Goal: Information Seeking & Learning: Learn about a topic

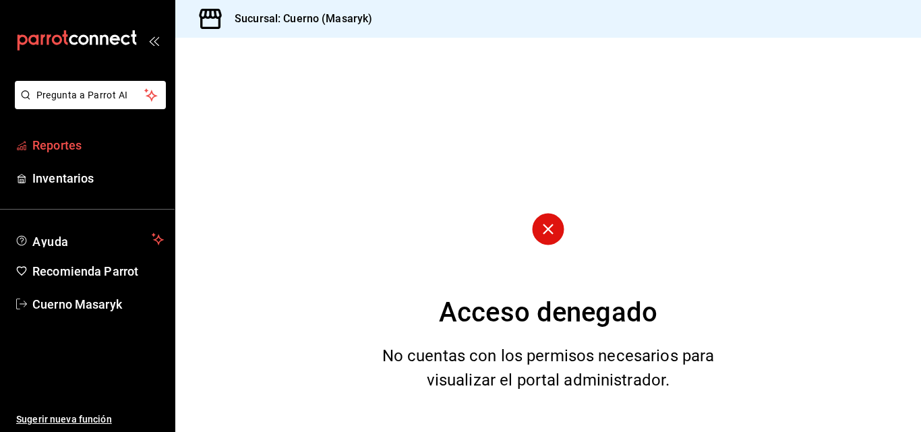
click at [61, 141] on span "Reportes" at bounding box center [97, 145] width 131 height 18
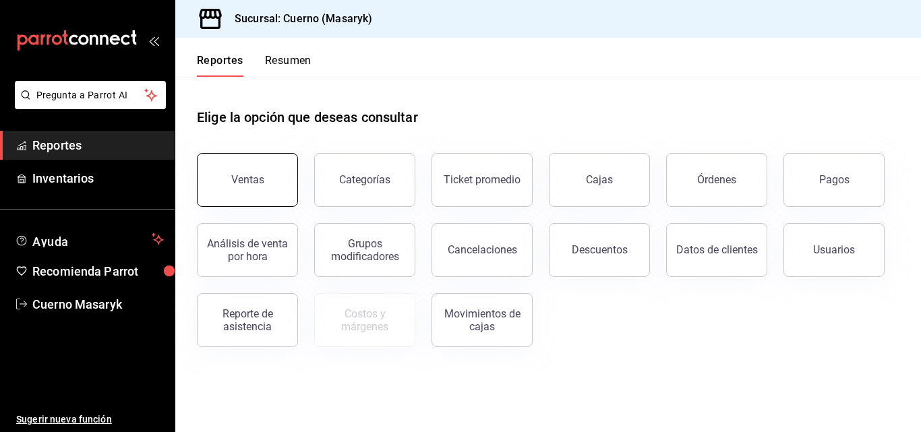
click at [247, 185] on div "Ventas" at bounding box center [247, 179] width 33 height 13
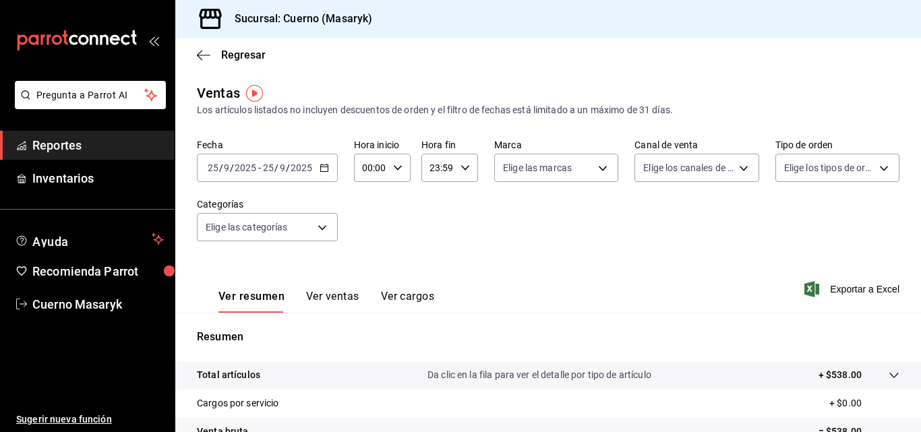
click at [320, 167] on \(Stroke\) "button" at bounding box center [324, 168] width 8 height 7
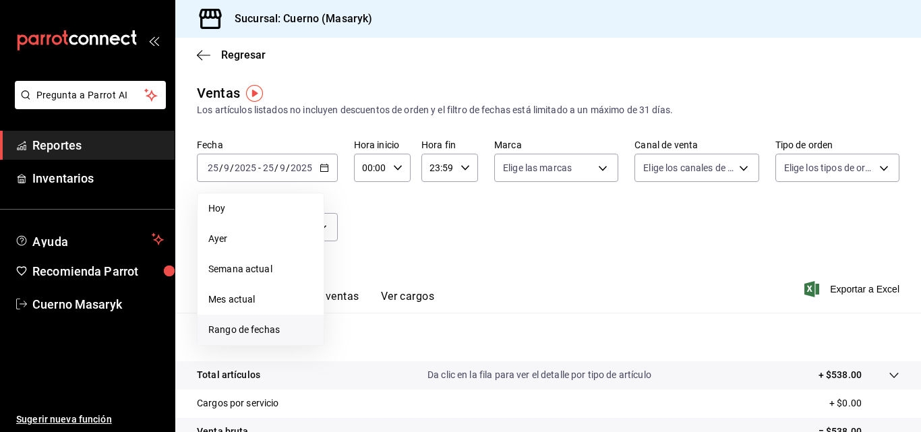
click at [256, 328] on span "Rango de fechas" at bounding box center [260, 330] width 105 height 14
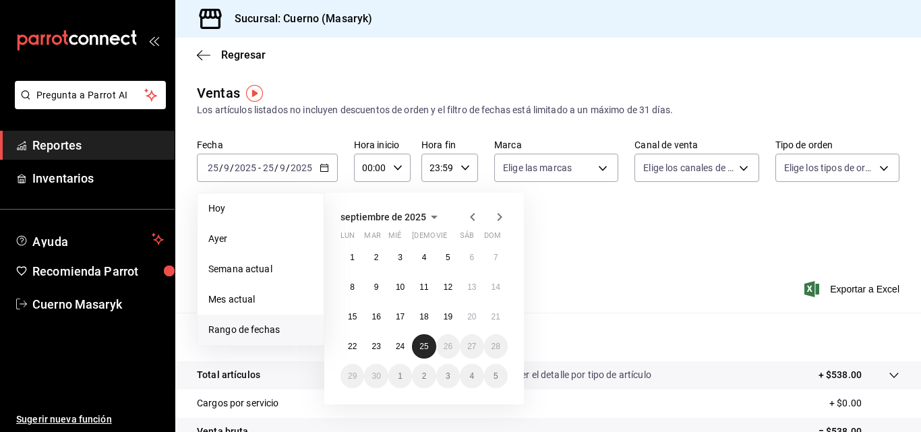
click at [430, 353] on button "25" at bounding box center [424, 346] width 24 height 24
click at [353, 255] on abbr "1" at bounding box center [352, 257] width 5 height 9
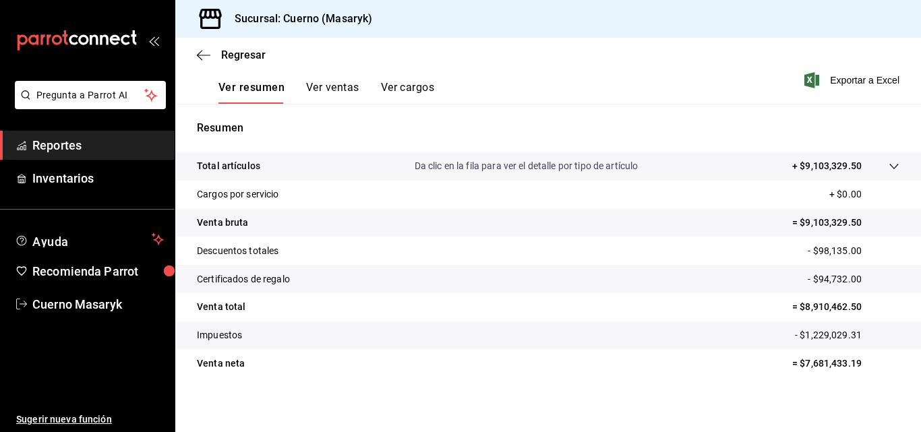
scroll to position [214, 0]
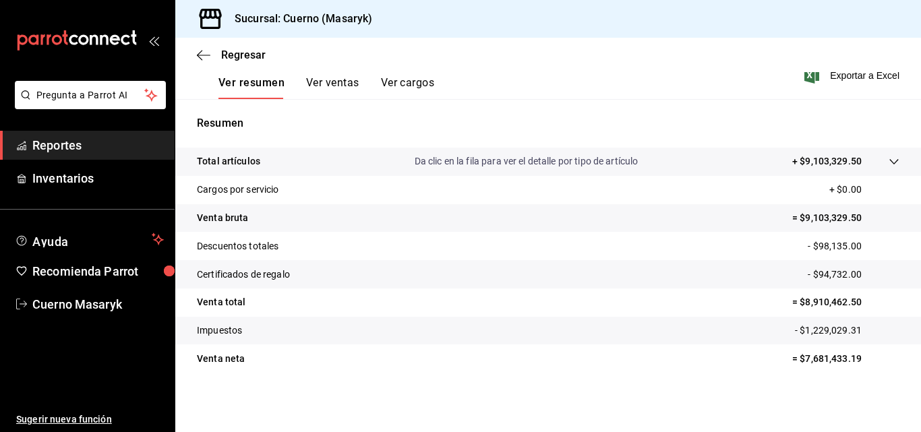
click at [61, 141] on span "Reportes" at bounding box center [97, 145] width 131 height 18
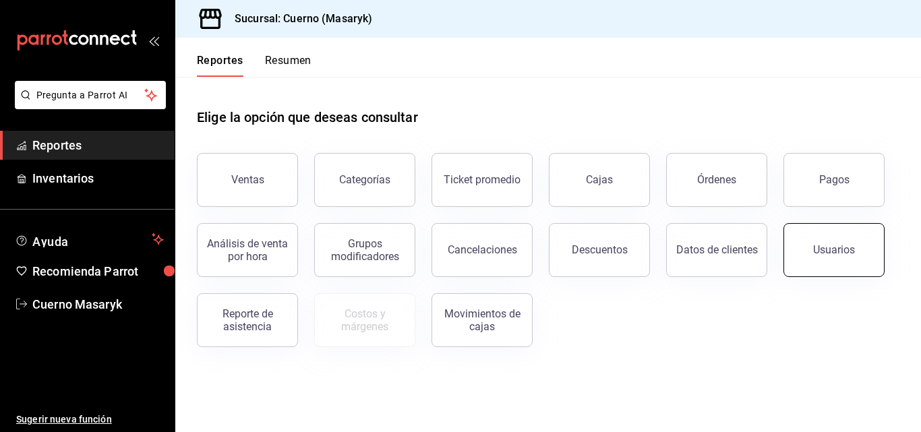
click at [840, 262] on button "Usuarios" at bounding box center [833, 250] width 101 height 54
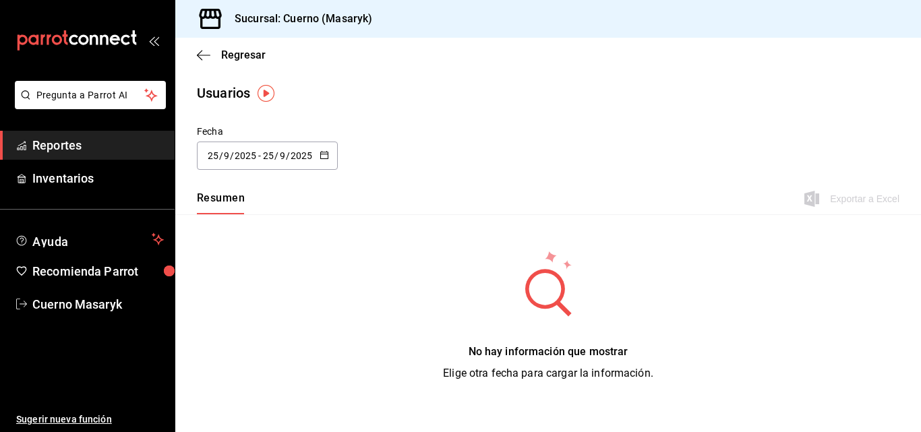
click at [323, 158] on \(Stroke\) "button" at bounding box center [324, 155] width 8 height 7
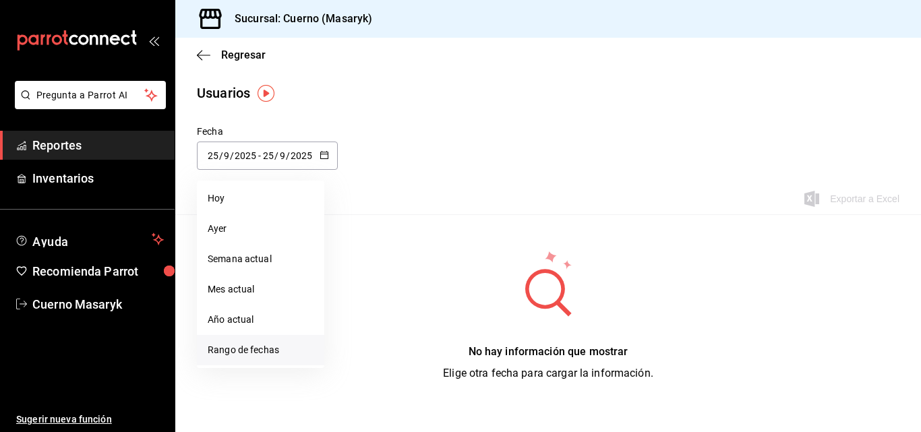
click at [215, 354] on li "Rango de fechas" at bounding box center [260, 350] width 127 height 30
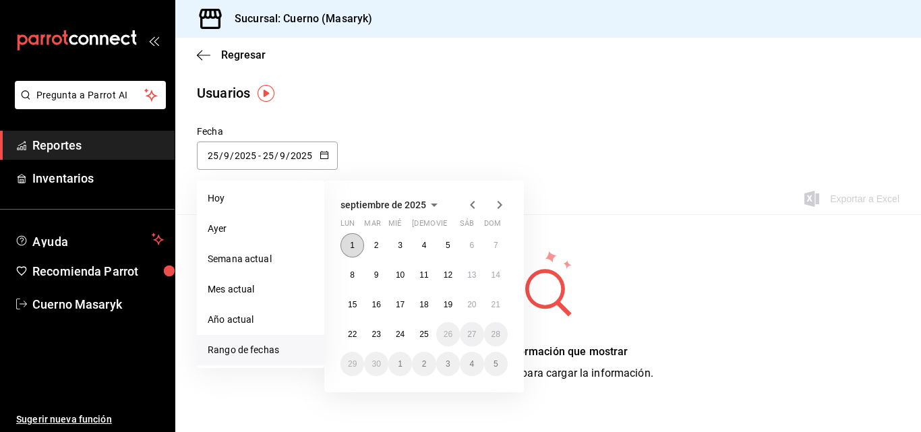
click at [351, 243] on abbr "1" at bounding box center [352, 245] width 5 height 9
click at [426, 343] on button "25" at bounding box center [424, 334] width 24 height 24
type input "2025-09-01"
type input "1"
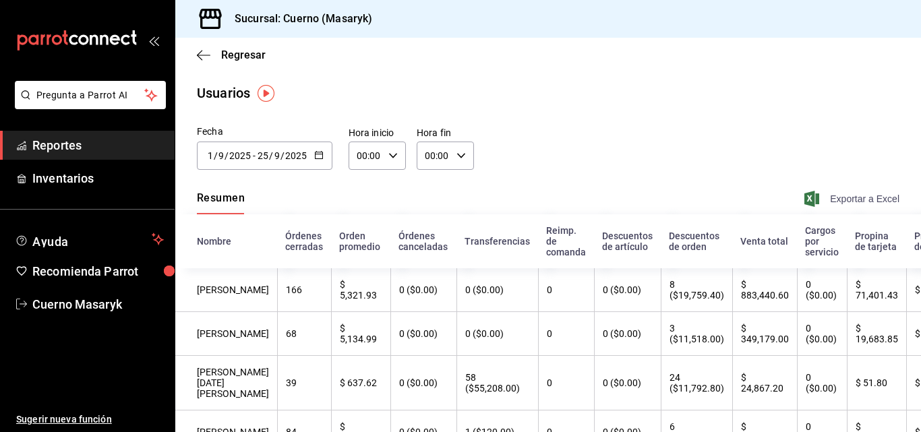
click at [845, 202] on span "Exportar a Excel" at bounding box center [853, 199] width 92 height 16
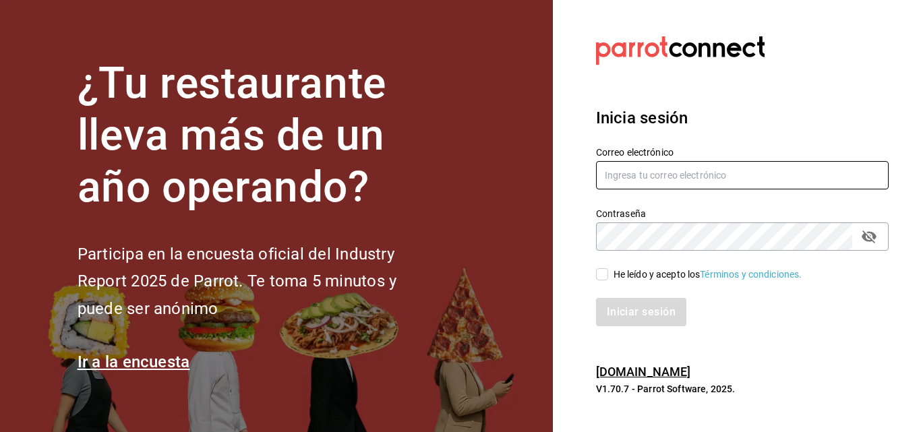
type input "[EMAIL_ADDRESS][DOMAIN_NAME]"
click at [605, 278] on input "He leído y acepto los Términos y condiciones." at bounding box center [602, 274] width 12 height 12
checkbox input "true"
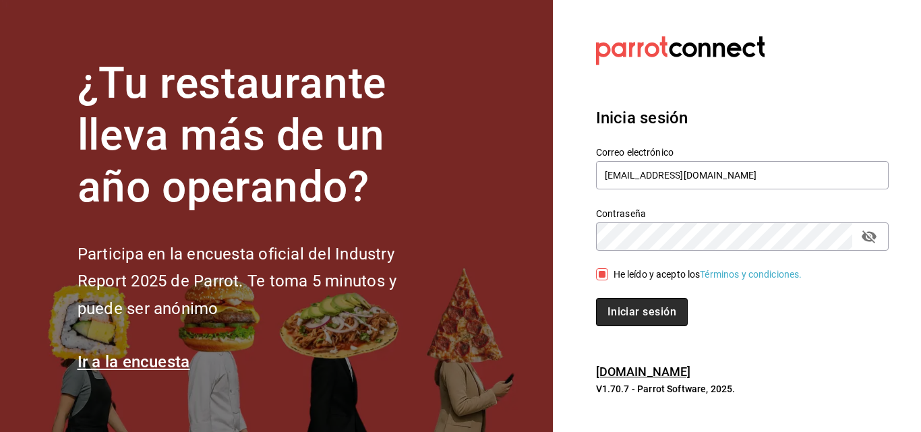
click at [638, 311] on button "Iniciar sesión" at bounding box center [642, 312] width 92 height 28
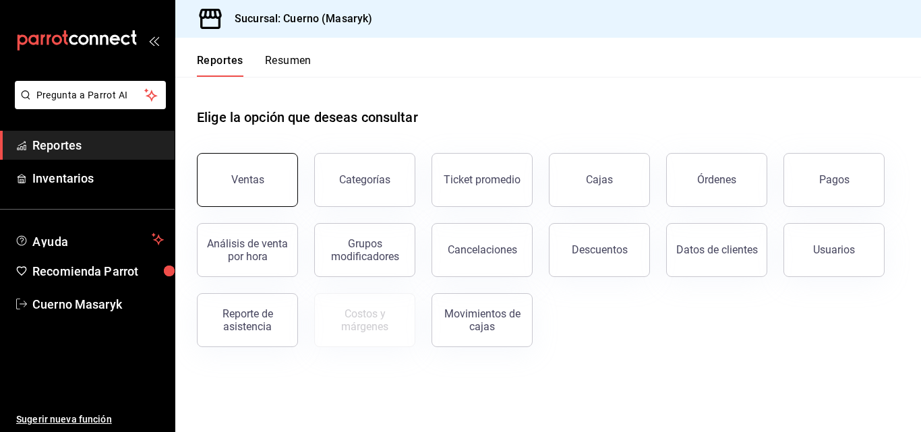
click at [222, 184] on button "Ventas" at bounding box center [247, 180] width 101 height 54
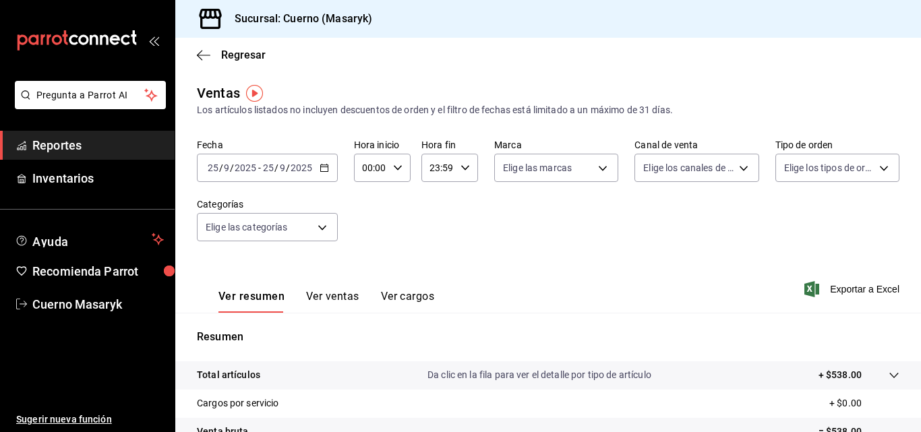
click at [324, 170] on icon "button" at bounding box center [324, 167] width 9 height 9
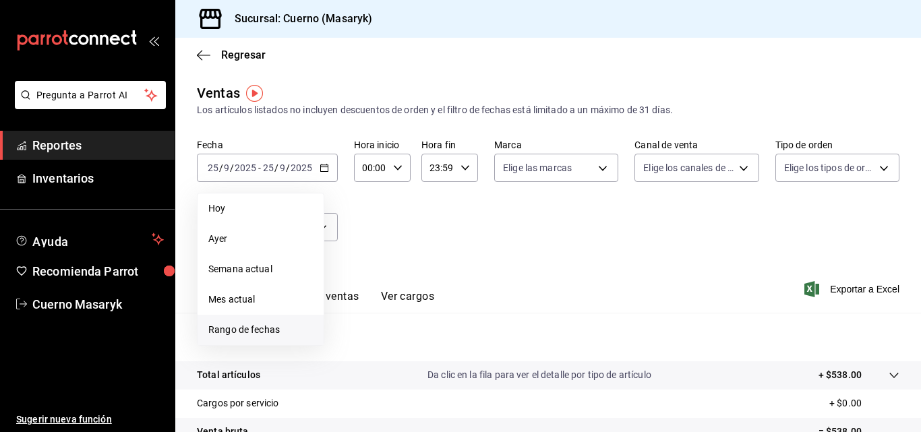
click at [282, 328] on span "Rango de fechas" at bounding box center [260, 330] width 105 height 14
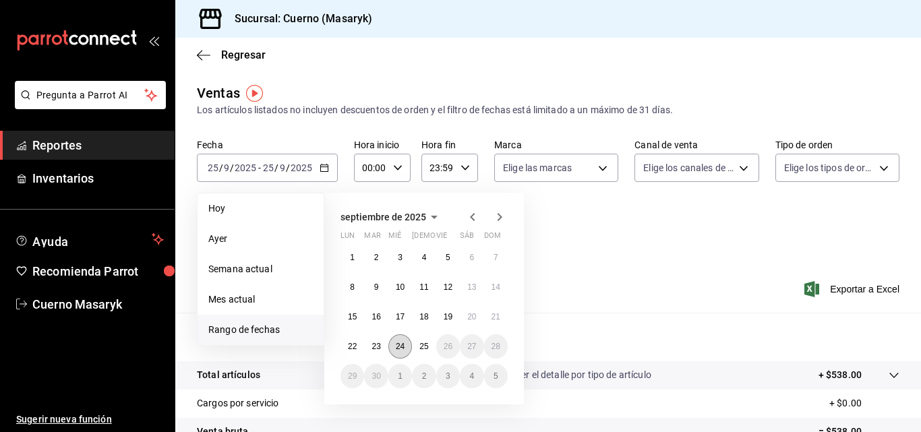
click at [400, 351] on button "24" at bounding box center [400, 346] width 24 height 24
click at [399, 167] on icon "button" at bounding box center [397, 167] width 9 height 9
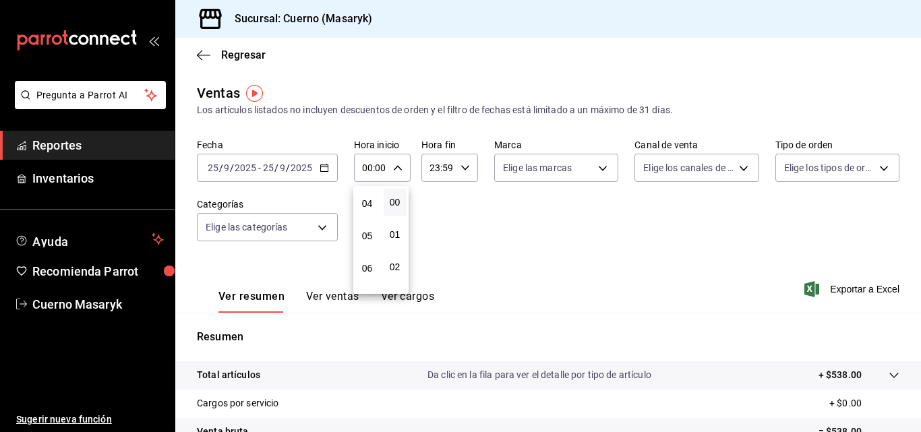
scroll to position [62, 0]
click at [368, 272] on span "04" at bounding box center [367, 269] width 6 height 11
type input "04:00"
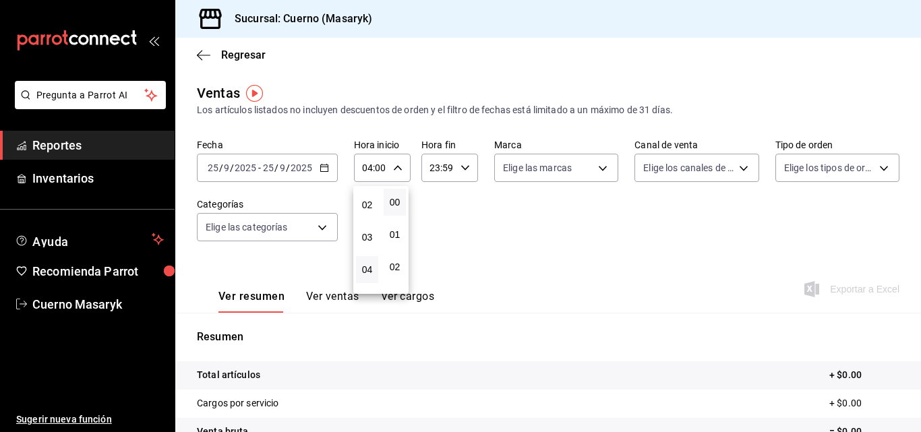
click at [392, 196] on button "00" at bounding box center [395, 202] width 22 height 27
click at [458, 162] on div at bounding box center [460, 216] width 921 height 432
click at [463, 169] on \(Stroke\) "button" at bounding box center [465, 167] width 8 height 5
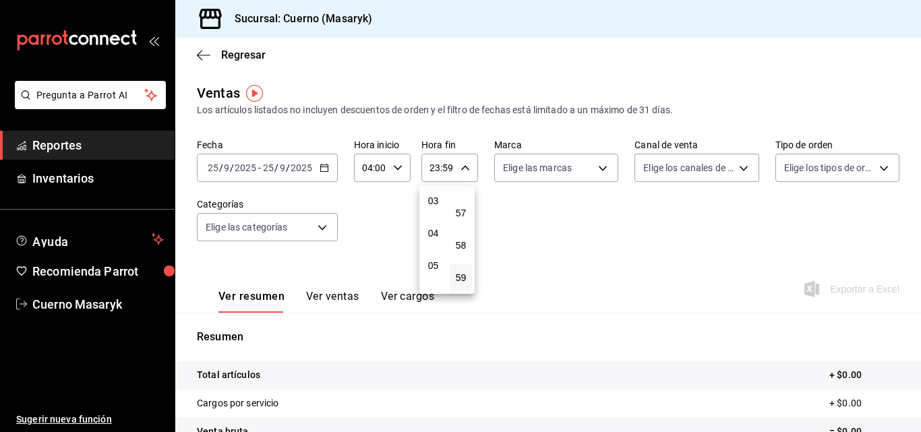
scroll to position [129, 0]
click at [435, 205] on span "04" at bounding box center [433, 202] width 6 height 11
click at [467, 202] on button "00" at bounding box center [461, 202] width 22 height 27
type input "04:00"
click at [574, 235] on div at bounding box center [460, 216] width 921 height 432
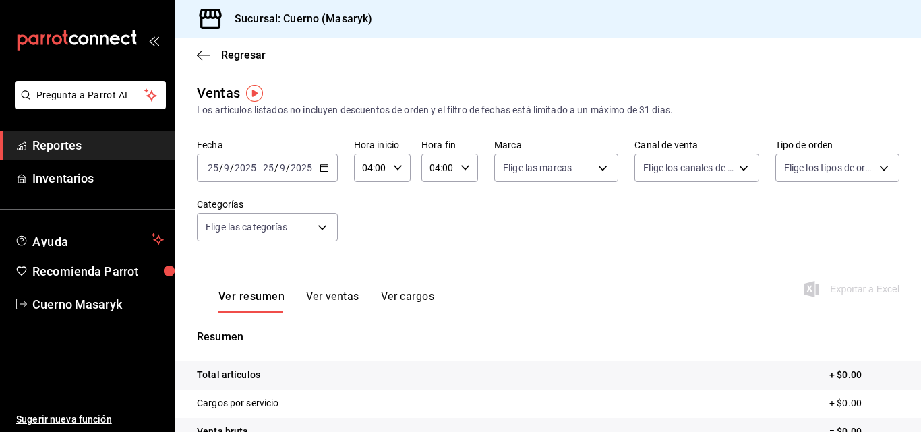
click at [322, 167] on icon "button" at bounding box center [324, 167] width 9 height 9
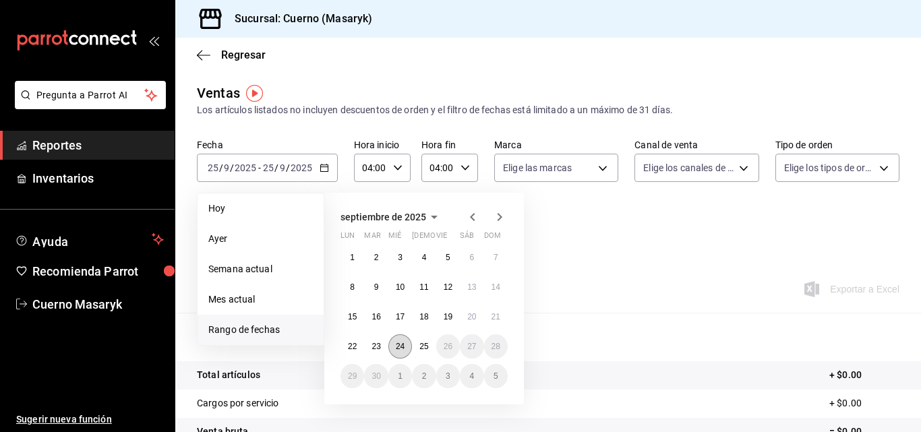
click at [402, 350] on abbr "24" at bounding box center [400, 346] width 9 height 9
click at [415, 346] on button "25" at bounding box center [424, 346] width 24 height 24
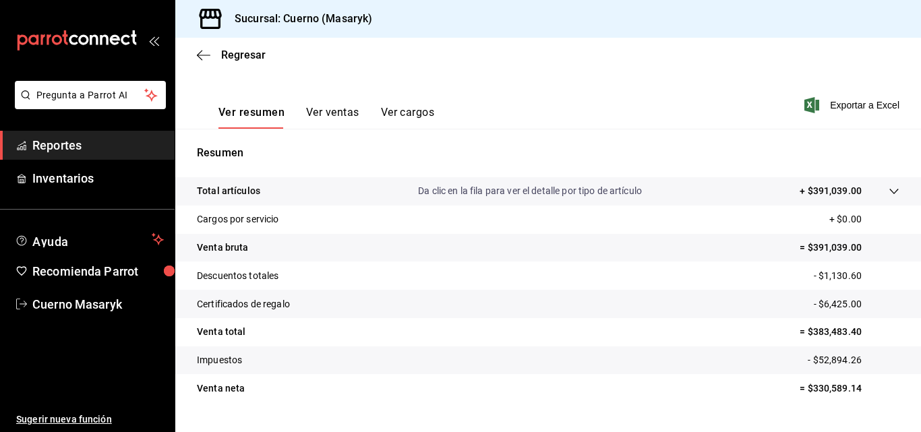
scroll to position [214, 0]
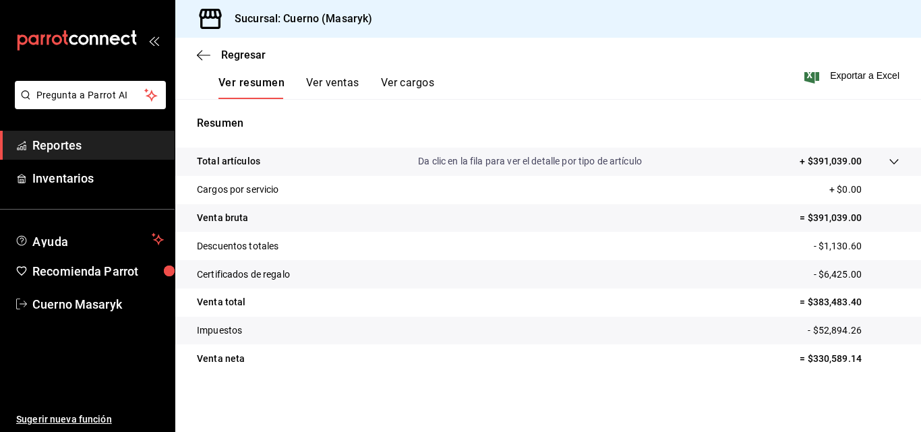
click at [889, 162] on icon at bounding box center [894, 161] width 11 height 11
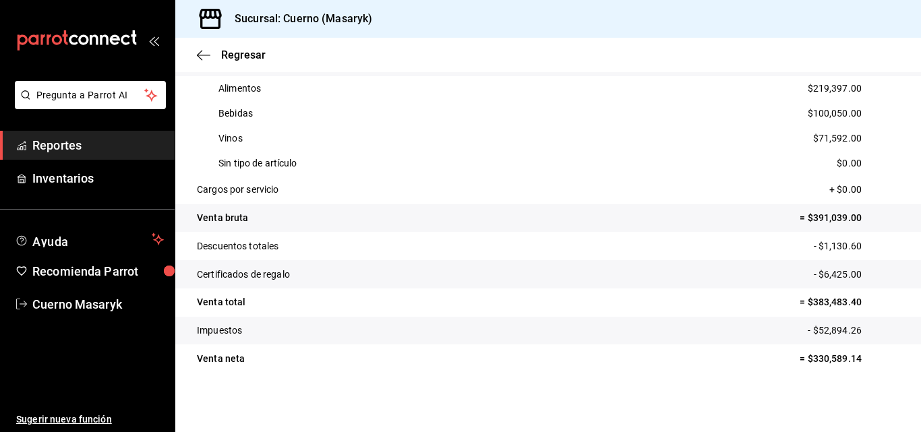
scroll to position [44, 0]
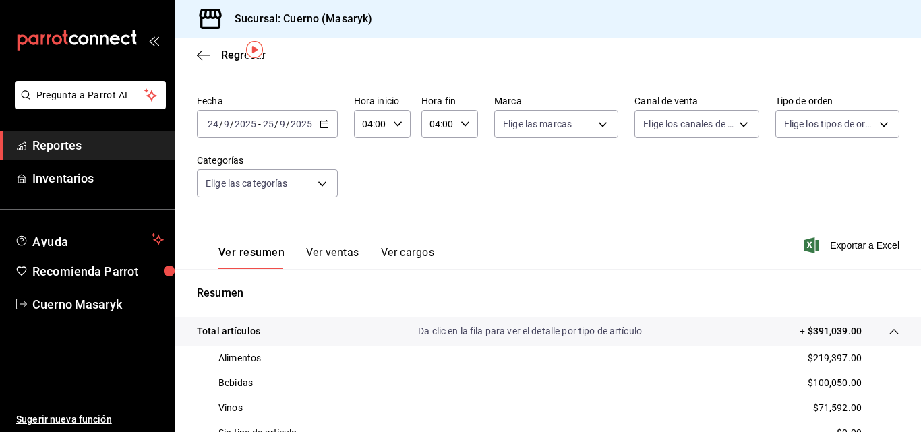
click at [121, 140] on span "Reportes" at bounding box center [97, 145] width 131 height 18
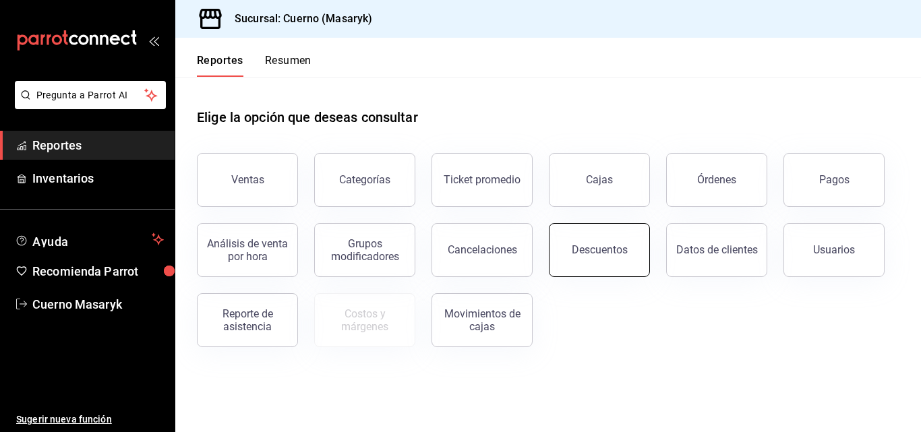
click at [633, 264] on button "Descuentos" at bounding box center [599, 250] width 101 height 54
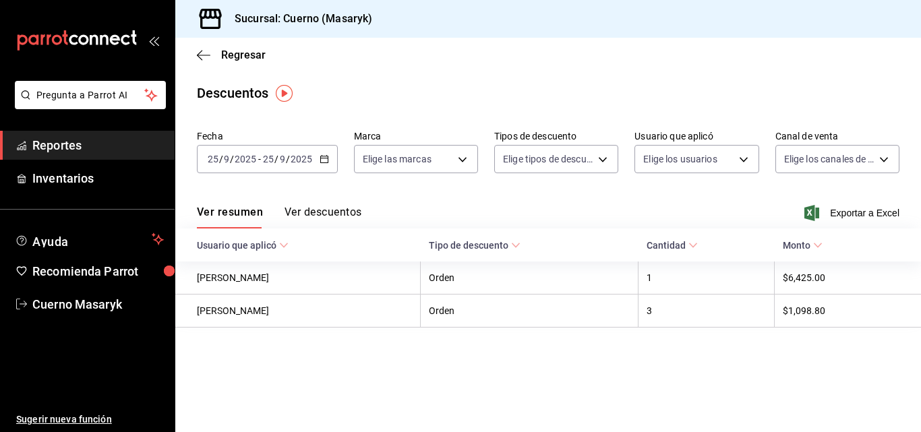
click at [325, 152] on div "2025-09-25 25 / 9 / 2025 - 2025-09-25 25 / 9 / 2025" at bounding box center [267, 159] width 141 height 28
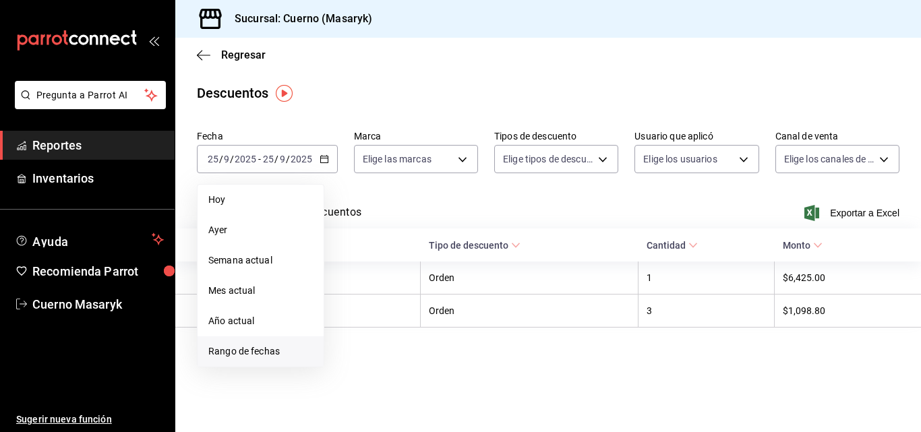
click at [256, 352] on span "Rango de fechas" at bounding box center [260, 352] width 105 height 14
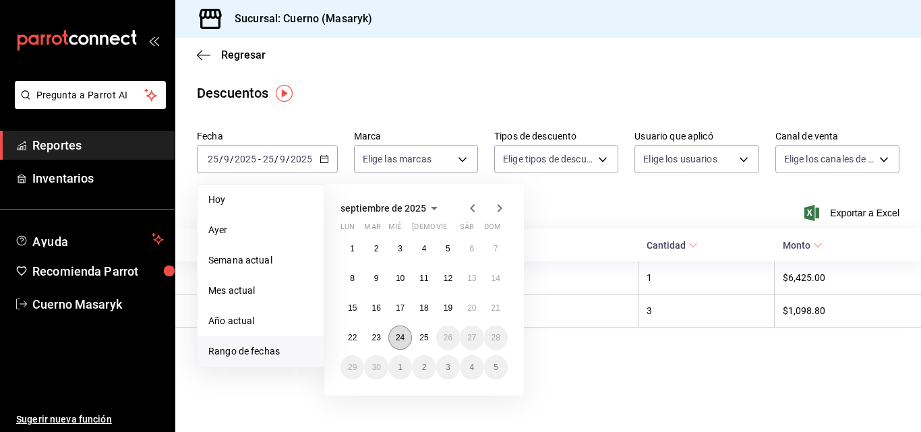
click at [400, 343] on button "24" at bounding box center [400, 338] width 24 height 24
click at [419, 336] on abbr "25" at bounding box center [423, 337] width 9 height 9
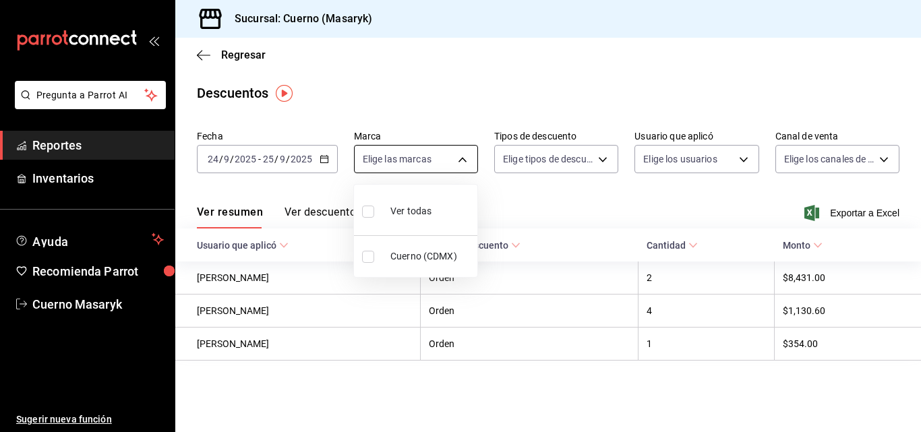
click at [466, 153] on body "Pregunta a Parrot AI Reportes Inventarios Ayuda Recomienda Parrot Cuerno Masary…" at bounding box center [460, 216] width 921 height 432
click at [512, 187] on div at bounding box center [460, 216] width 921 height 432
click at [824, 215] on span "Exportar a Excel" at bounding box center [853, 213] width 92 height 16
click at [325, 213] on button "Ver descuentos" at bounding box center [323, 217] width 77 height 23
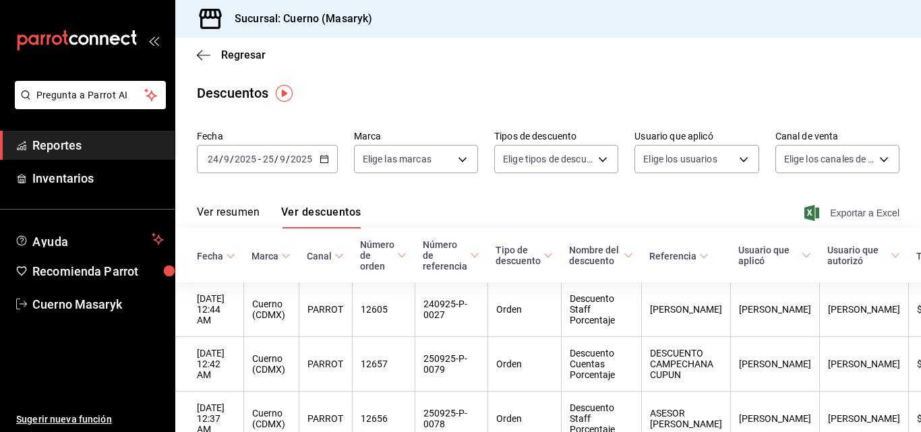
click at [839, 215] on span "Exportar a Excel" at bounding box center [853, 213] width 92 height 16
